Goal: Information Seeking & Learning: Learn about a topic

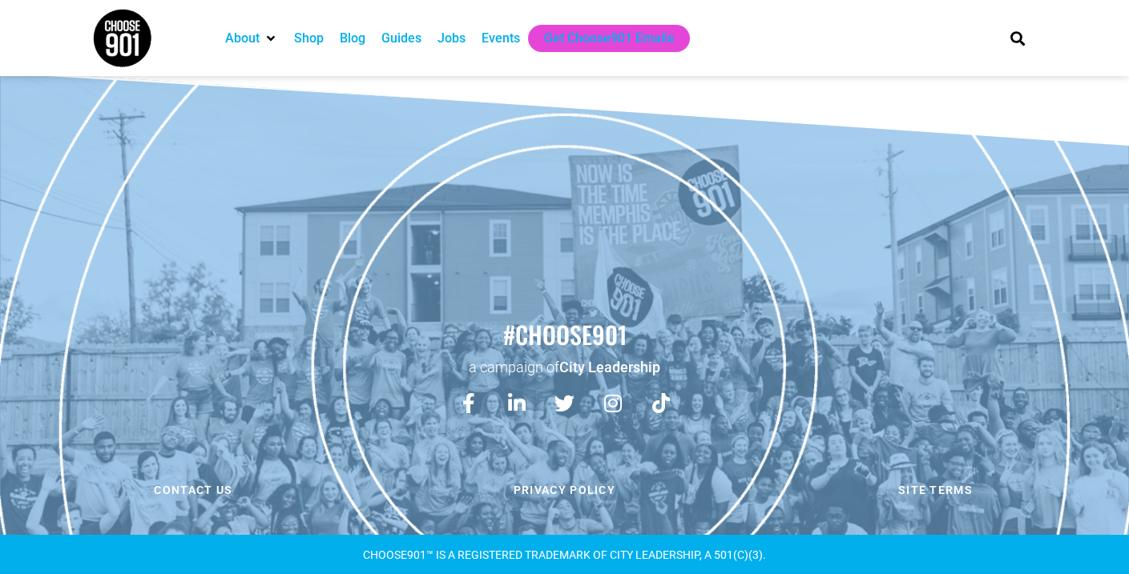
click at [453, 38] on div "Jobs" at bounding box center [451, 38] width 28 height 19
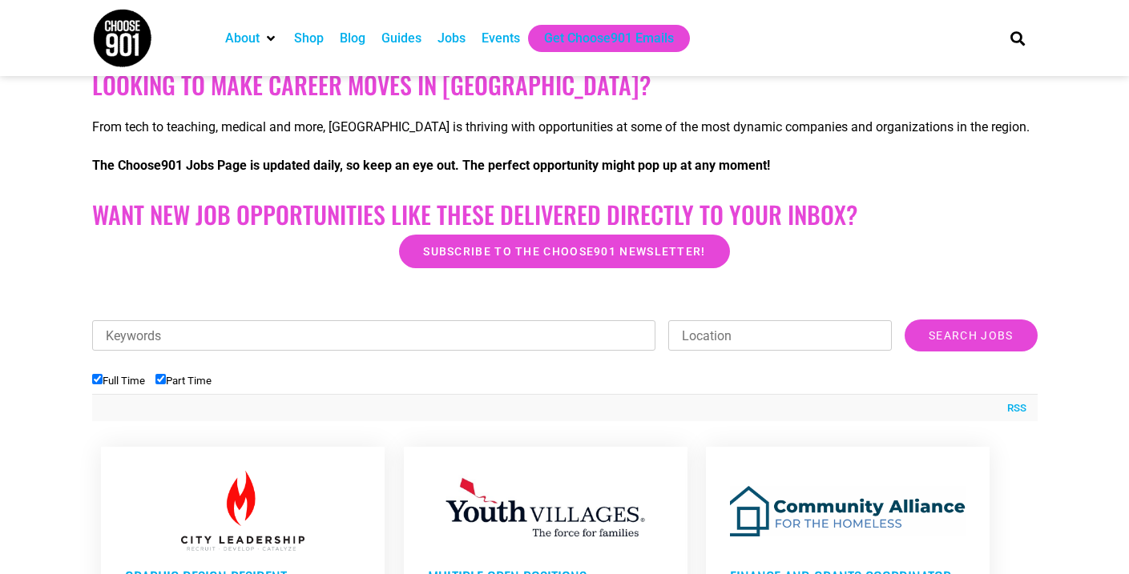
scroll to position [319, 0]
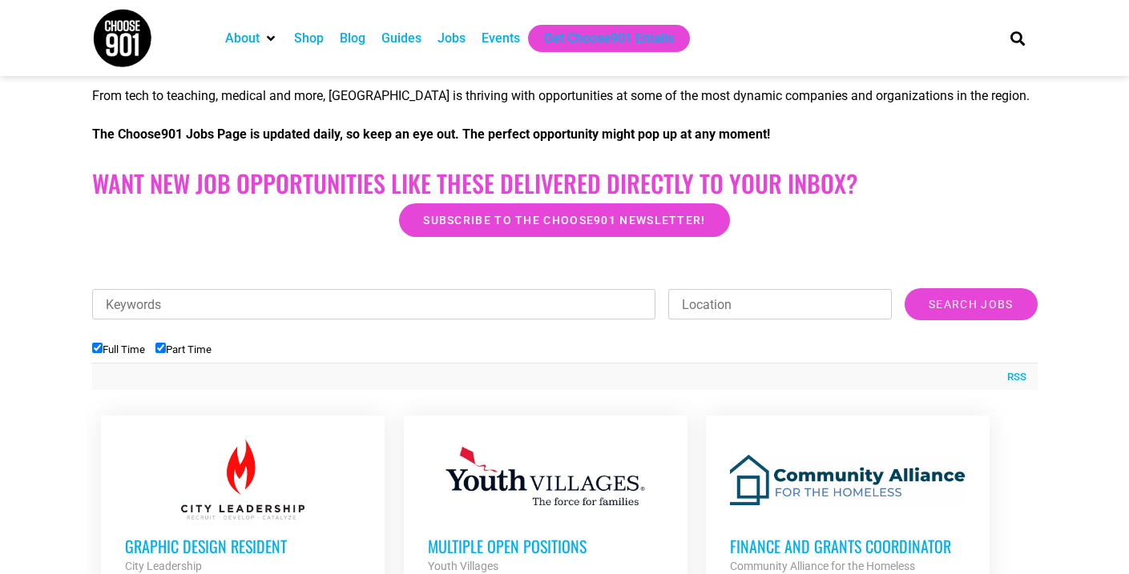
click at [166, 348] on input "Part Time" at bounding box center [160, 348] width 10 height 10
checkbox input "false"
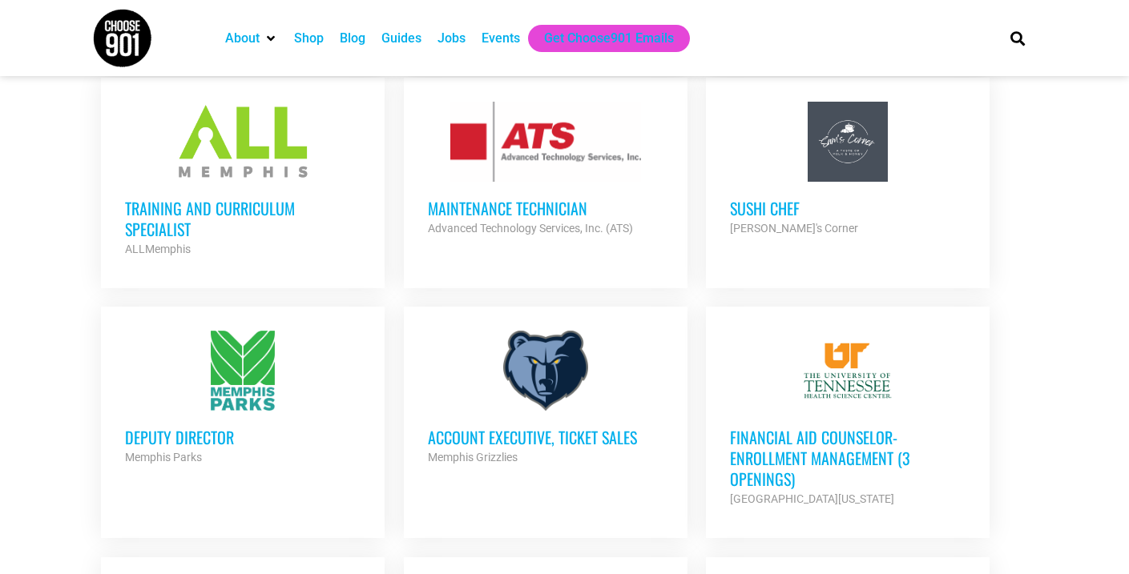
scroll to position [889, 0]
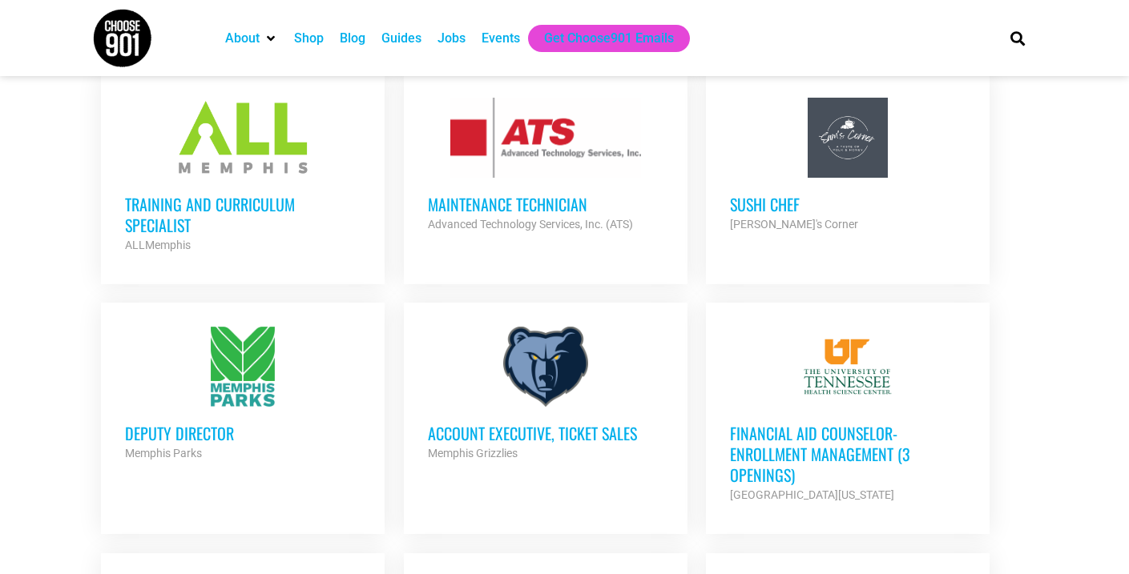
click at [191, 194] on h3 "Training and Curriculum Specialist" at bounding box center [242, 215] width 235 height 42
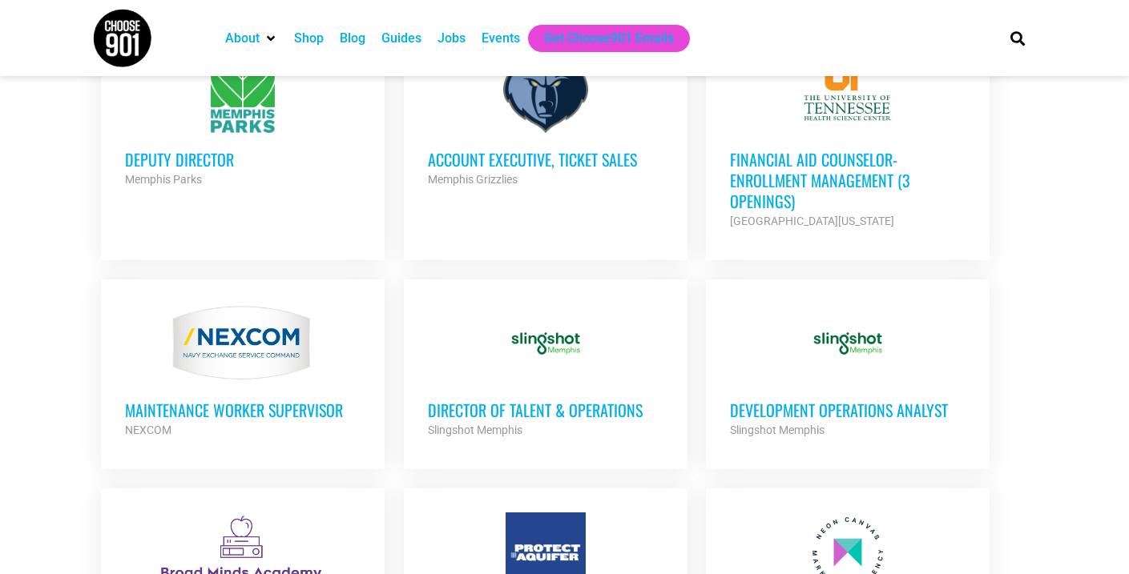
scroll to position [1167, 0]
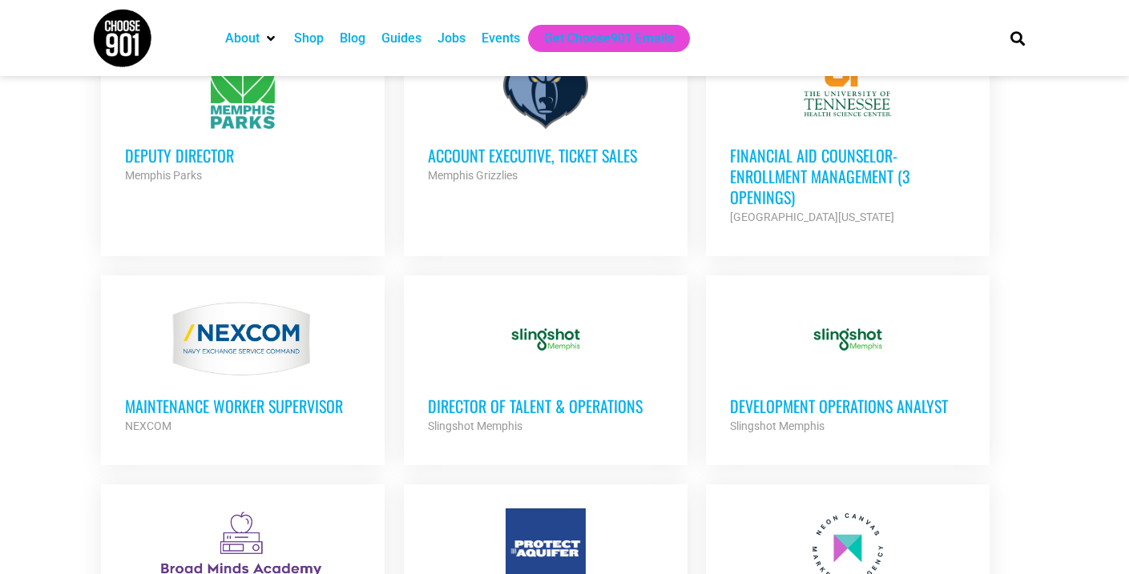
click at [824, 151] on h3 "Financial Aid Counselor-Enrollment Management (3 Openings)" at bounding box center [847, 176] width 235 height 62
click at [518, 396] on h3 "Director of Talent & Operations" at bounding box center [545, 406] width 235 height 21
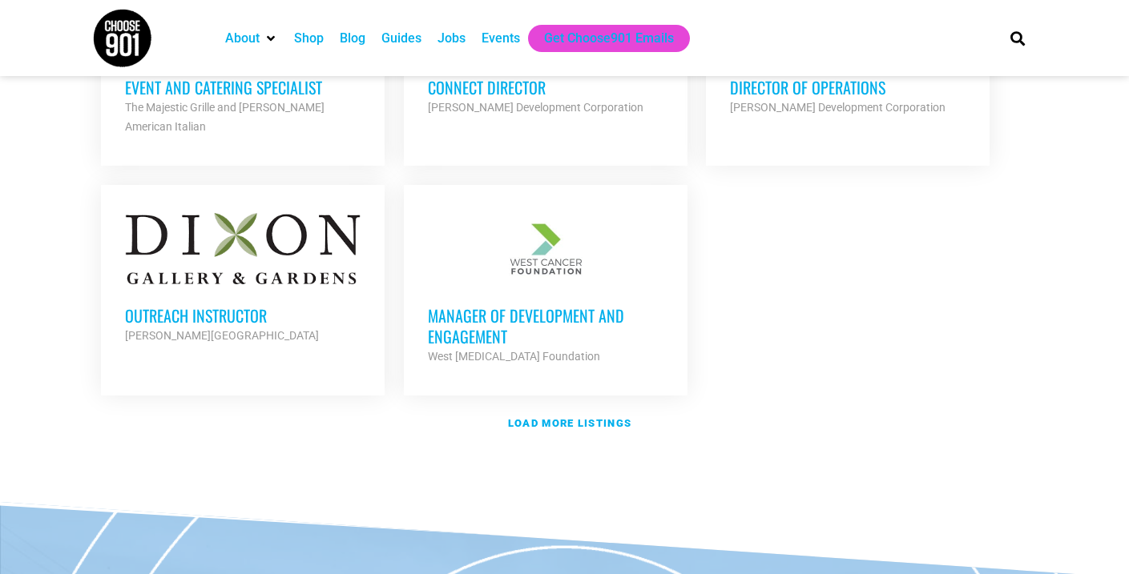
scroll to position [1931, 0]
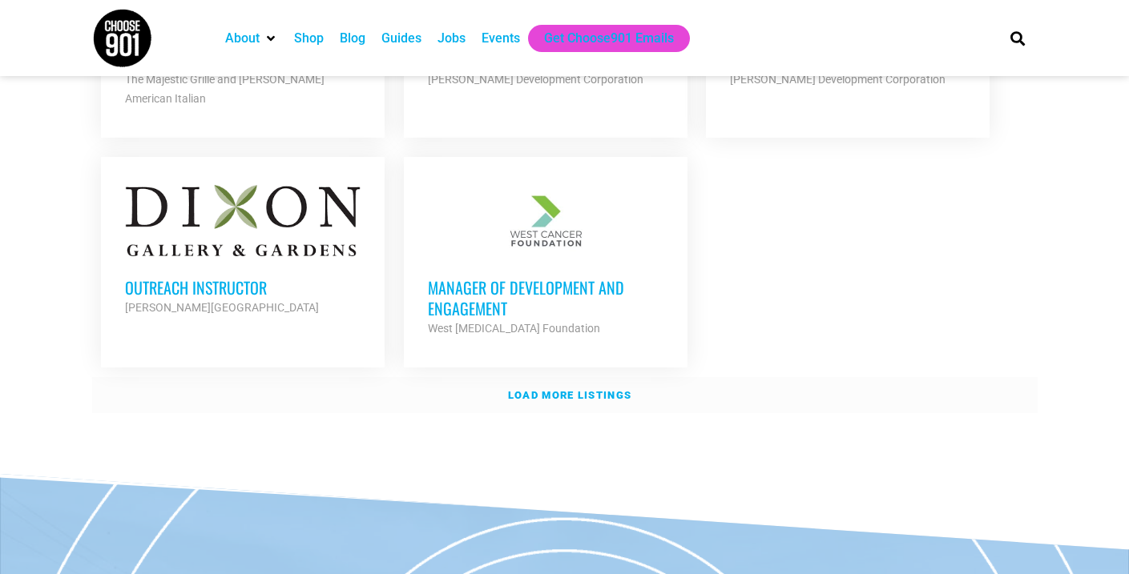
click at [574, 389] on strong "Load more listings" at bounding box center [569, 395] width 123 height 12
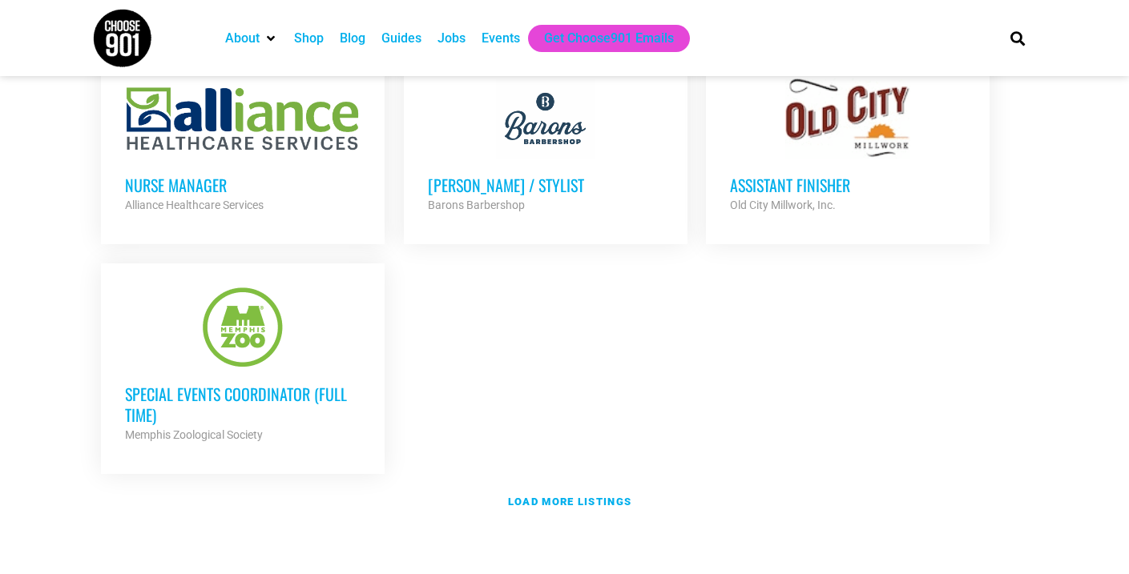
scroll to position [3415, 0]
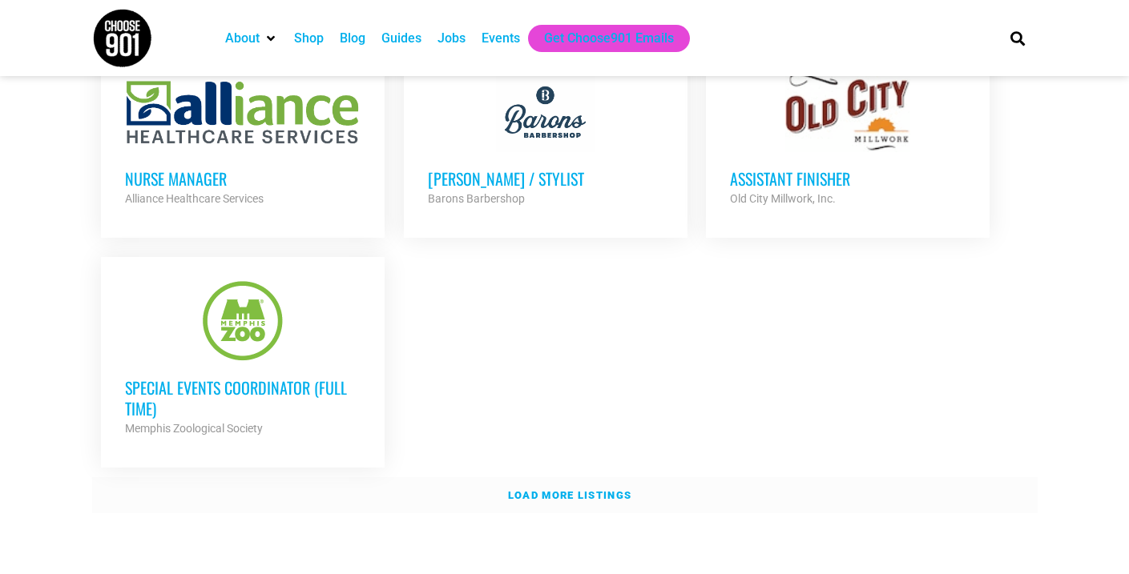
click at [566, 489] on strong "Load more listings" at bounding box center [569, 495] width 123 height 12
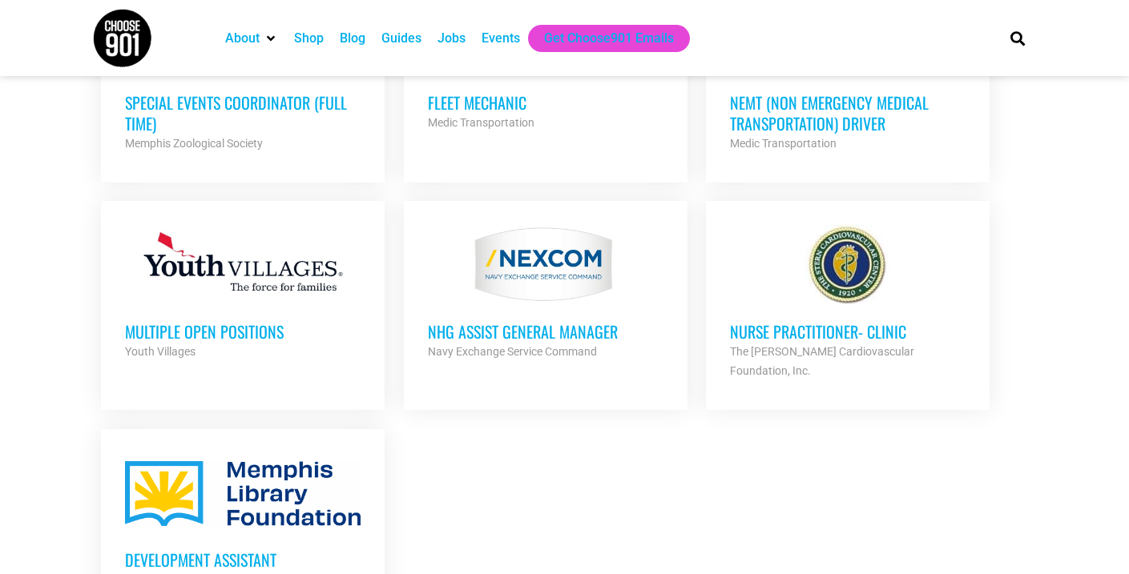
scroll to position [3788, 0]
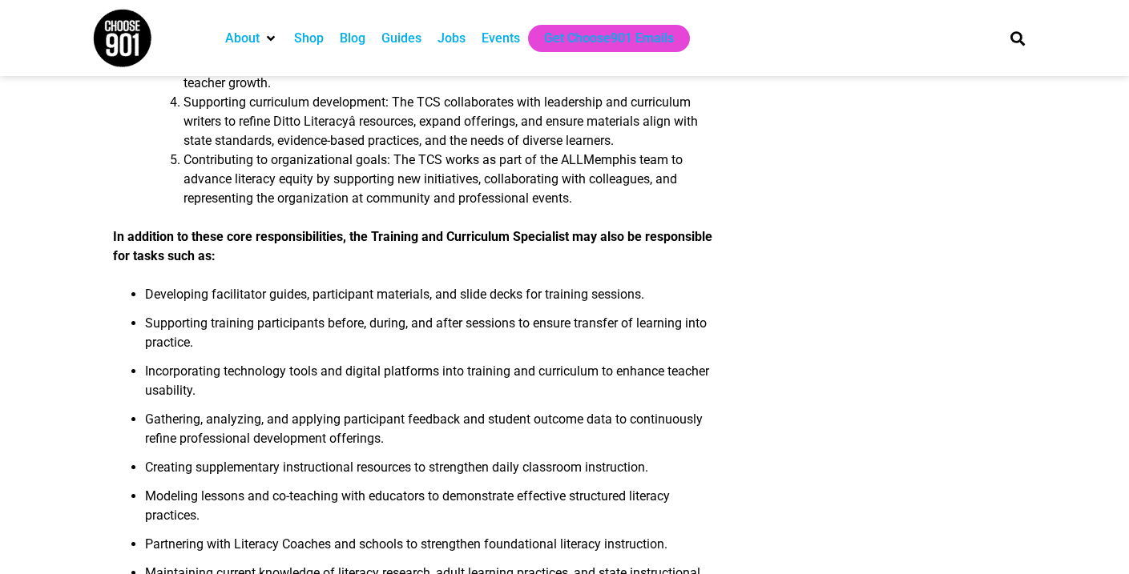
scroll to position [429, 0]
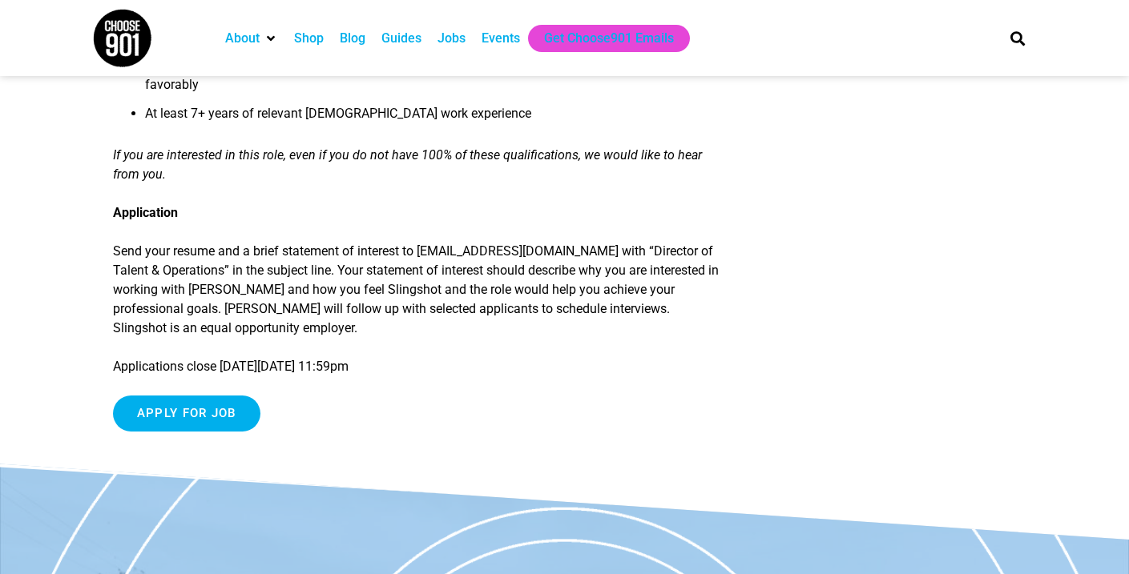
scroll to position [1666, 0]
